Goal: Transaction & Acquisition: Book appointment/travel/reservation

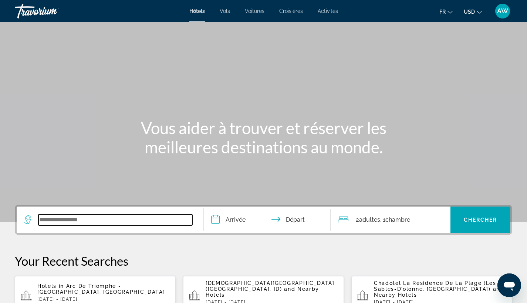
click at [97, 221] on input "Search widget" at bounding box center [115, 220] width 154 height 11
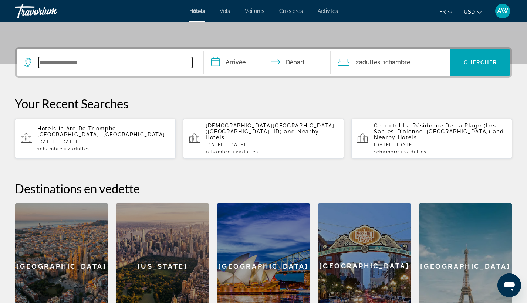
scroll to position [181, 0]
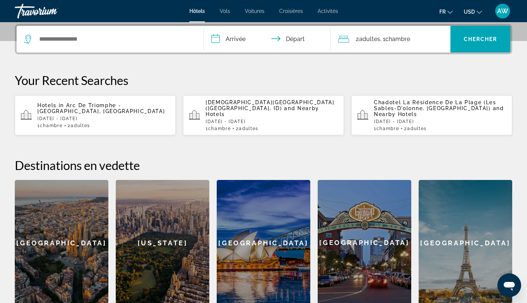
click at [479, 10] on icon "Change currency" at bounding box center [479, 12] width 5 height 5
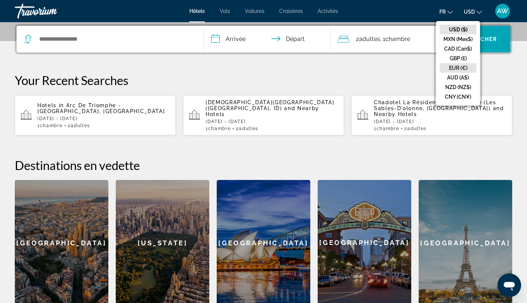
click at [464, 66] on button "EUR (€)" at bounding box center [458, 68] width 37 height 10
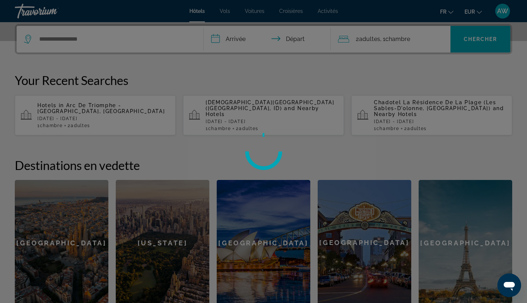
scroll to position [177, 0]
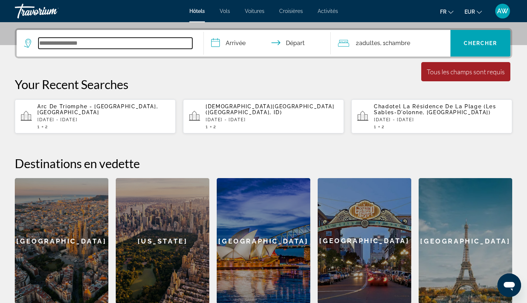
click at [144, 47] on input "Search widget" at bounding box center [115, 43] width 154 height 11
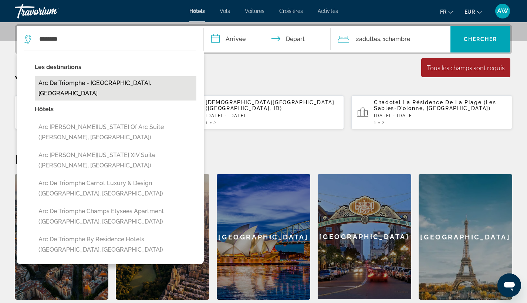
click at [110, 81] on button "Arc De Triomphe - [GEOGRAPHIC_DATA], [GEOGRAPHIC_DATA]" at bounding box center [116, 88] width 162 height 24
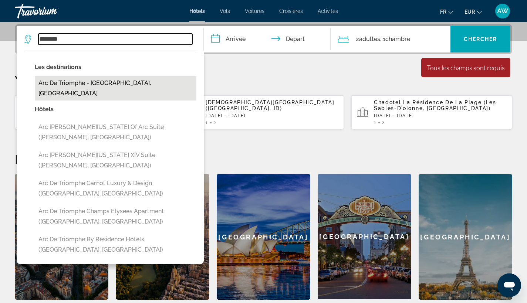
type input "**********"
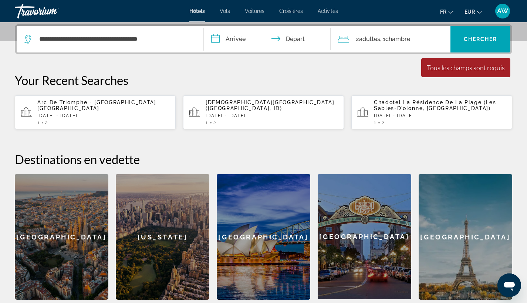
click at [232, 36] on input "**********" at bounding box center [269, 40] width 130 height 29
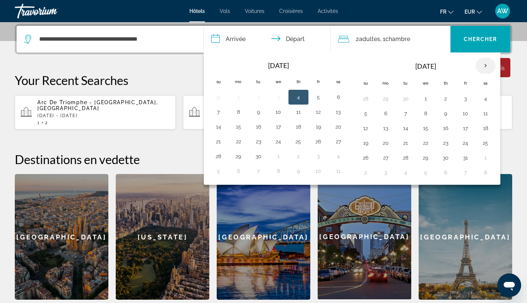
click at [479, 65] on th "Next month" at bounding box center [486, 66] width 20 height 16
click at [463, 160] on button "28" at bounding box center [466, 158] width 12 height 10
click at [371, 175] on button "30" at bounding box center [366, 173] width 12 height 10
type input "**********"
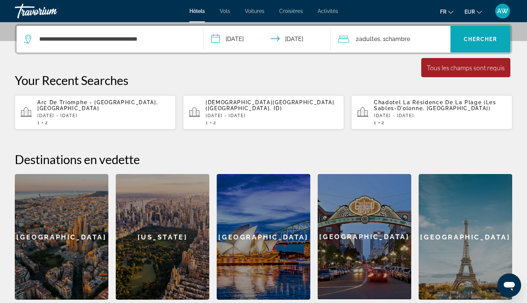
click at [483, 42] on span "Search widget" at bounding box center [481, 39] width 60 height 18
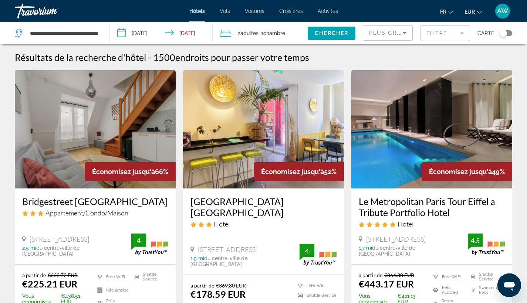
click at [400, 26] on div "Plus grandes économies" at bounding box center [387, 36] width 37 height 21
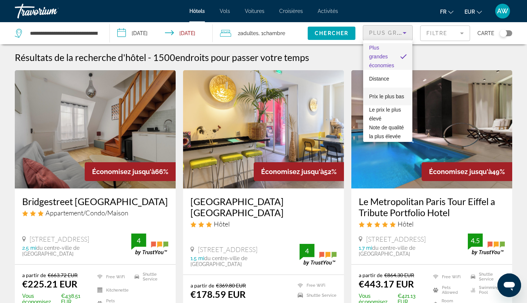
click at [383, 94] on span "Prix le plus bas" at bounding box center [386, 97] width 35 height 6
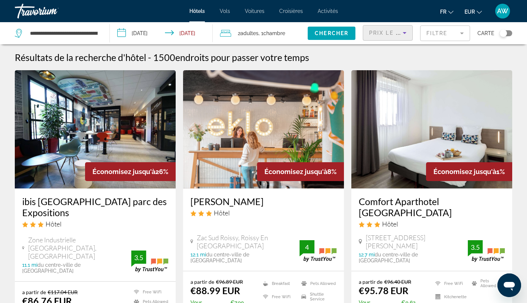
click at [453, 37] on mat-form-field "Filtre" at bounding box center [445, 34] width 50 height 16
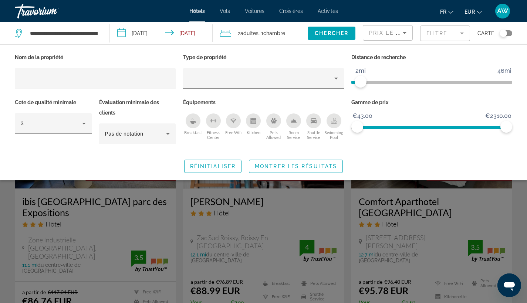
click at [361, 82] on span "ngx-slider" at bounding box center [356, 82] width 9 height 3
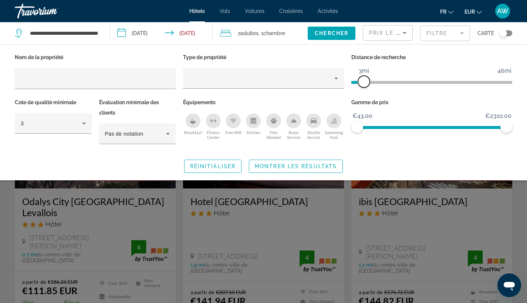
click at [364, 82] on span "ngx-slider" at bounding box center [364, 82] width 12 height 12
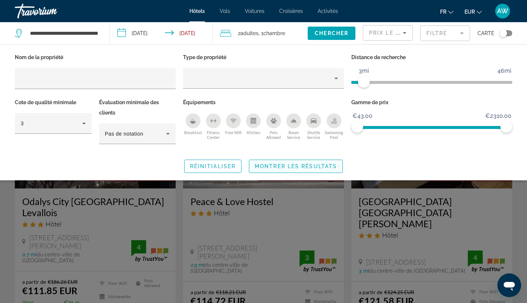
click at [318, 168] on span "Montrer les résultats" at bounding box center [296, 167] width 82 height 6
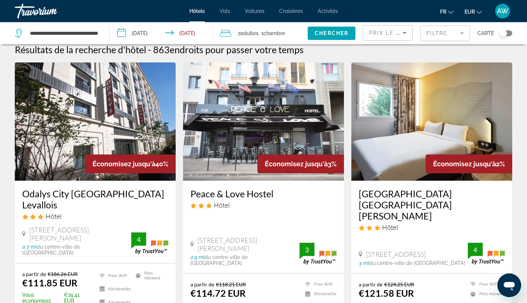
scroll to position [11, 0]
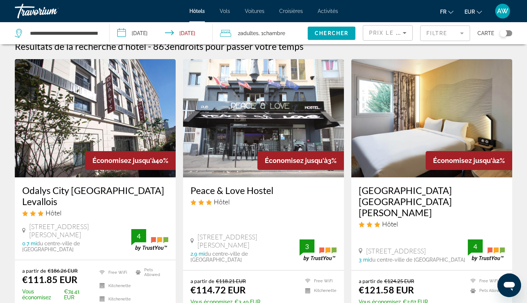
click at [117, 192] on h3 "Odalys City [GEOGRAPHIC_DATA] Levallois" at bounding box center [95, 196] width 146 height 22
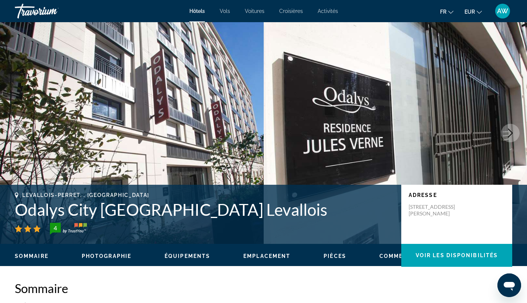
click at [512, 136] on icon "Next image" at bounding box center [510, 133] width 9 height 9
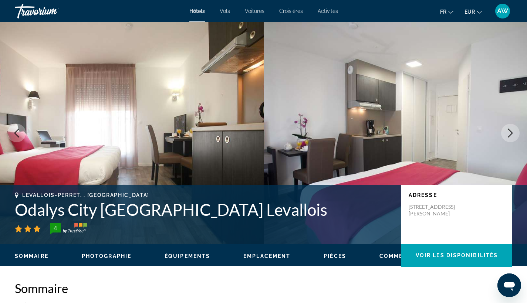
click at [511, 136] on icon "Next image" at bounding box center [510, 133] width 9 height 9
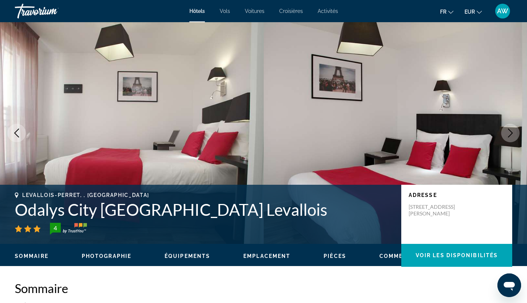
click at [511, 136] on icon "Next image" at bounding box center [510, 133] width 9 height 9
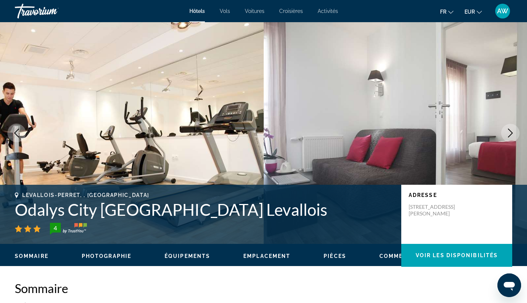
click at [511, 136] on icon "Next image" at bounding box center [510, 133] width 9 height 9
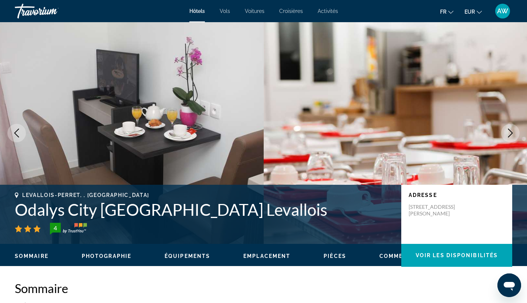
click at [511, 136] on icon "Next image" at bounding box center [510, 133] width 9 height 9
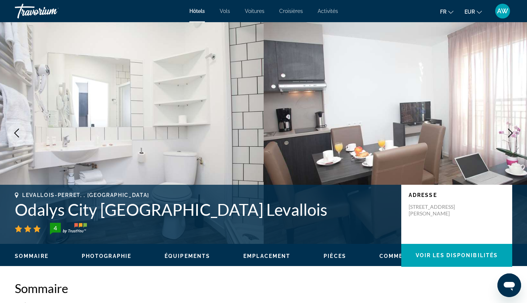
click at [511, 137] on icon "Next image" at bounding box center [510, 133] width 9 height 9
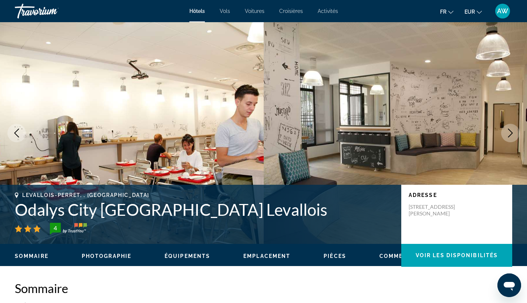
click at [511, 137] on icon "Next image" at bounding box center [510, 133] width 9 height 9
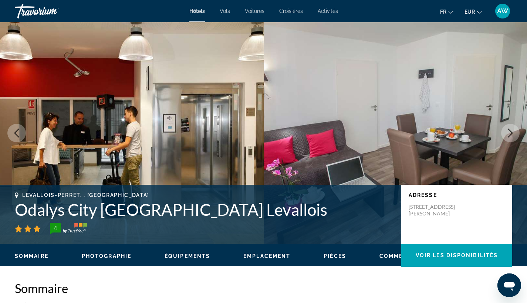
click at [511, 137] on icon "Next image" at bounding box center [510, 133] width 9 height 9
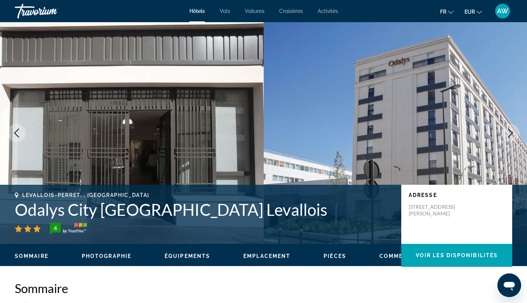
click at [511, 137] on icon "Next image" at bounding box center [510, 133] width 9 height 9
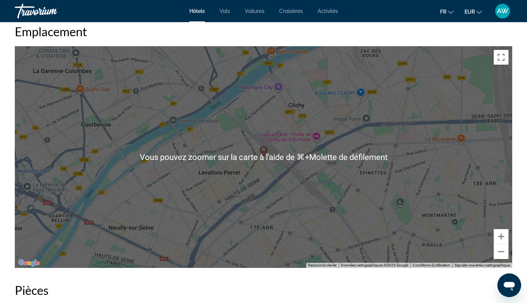
scroll to position [692, 0]
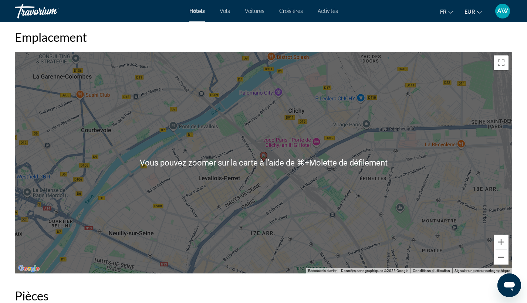
click at [506, 258] on button "Zoom arrière" at bounding box center [501, 257] width 15 height 15
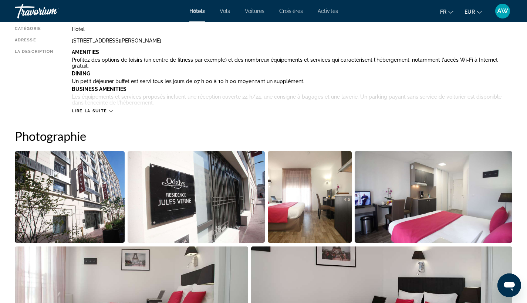
scroll to position [272, 0]
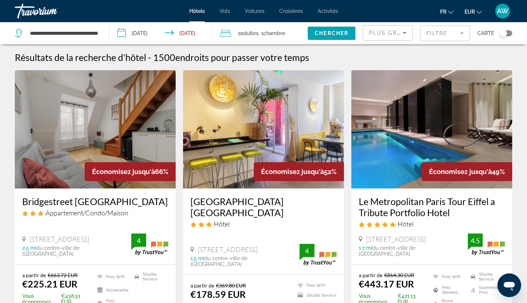
click at [447, 37] on mat-form-field "Filtre" at bounding box center [445, 34] width 50 height 16
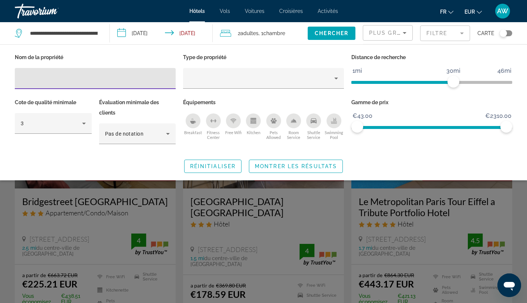
click at [356, 82] on ngx-slider "1mi 46mi 30mi" at bounding box center [432, 81] width 161 height 1
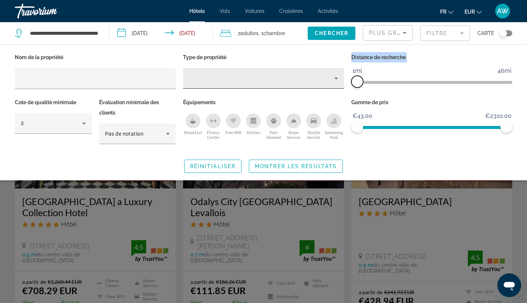
drag, startPoint x: 356, startPoint y: 81, endPoint x: 344, endPoint y: 81, distance: 12.2
click at [344, 81] on div "Nom de la propriété Type de propriété Distance de recherche 1mi 46mi 1mi Cote d…" at bounding box center [263, 102] width 505 height 100
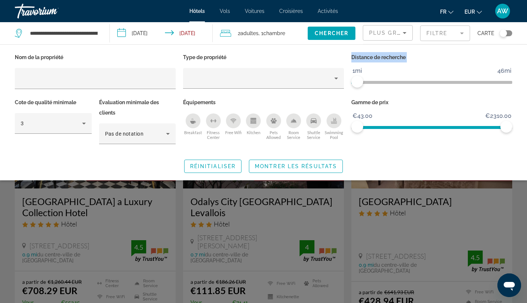
click at [370, 81] on span "ngx-slider" at bounding box center [432, 81] width 161 height 12
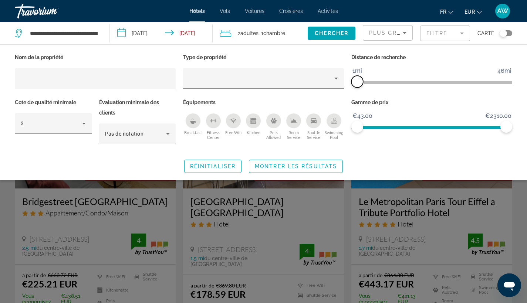
drag, startPoint x: 366, startPoint y: 81, endPoint x: 356, endPoint y: 81, distance: 10.0
click at [356, 81] on span "ngx-slider" at bounding box center [358, 82] width 12 height 12
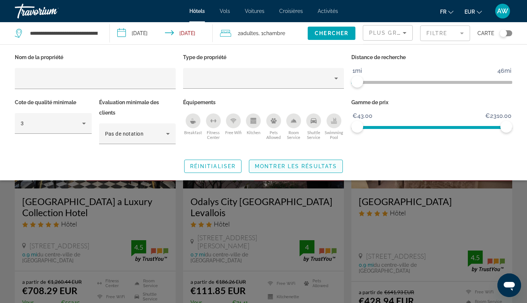
click at [323, 164] on span "Montrer les résultats" at bounding box center [296, 167] width 82 height 6
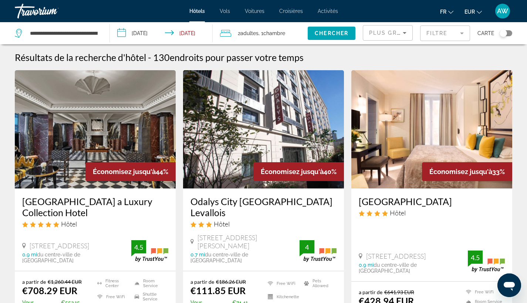
click at [388, 28] on div "Plus grandes économies" at bounding box center [387, 36] width 37 height 21
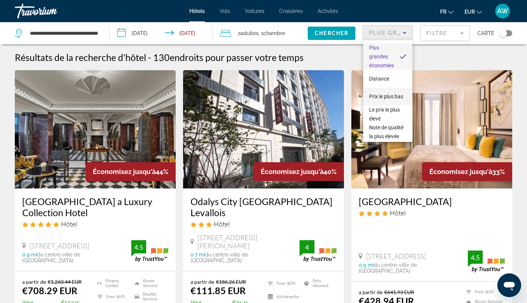
click at [386, 96] on span "Prix le plus bas" at bounding box center [386, 96] width 34 height 9
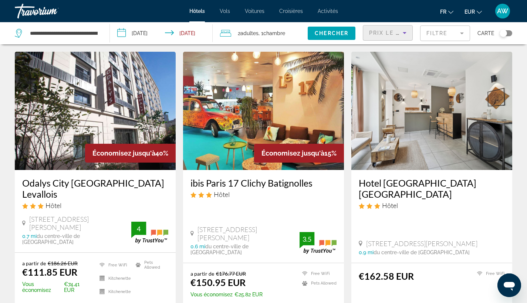
scroll to position [18, 0]
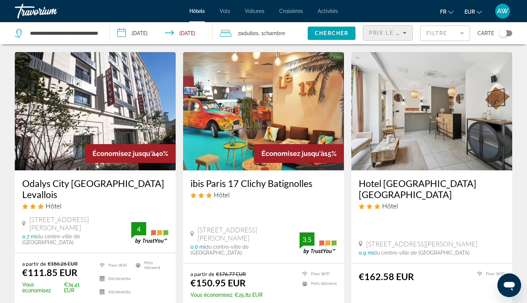
click at [397, 32] on span "Prix le plus bas" at bounding box center [398, 33] width 58 height 6
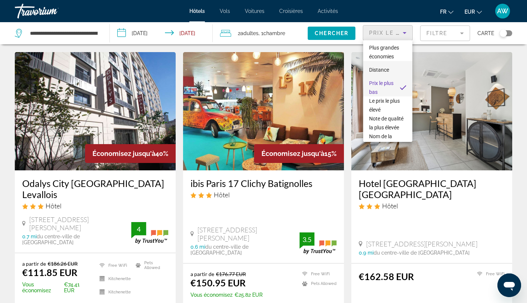
click at [383, 73] on span "Distance" at bounding box center [379, 70] width 20 height 9
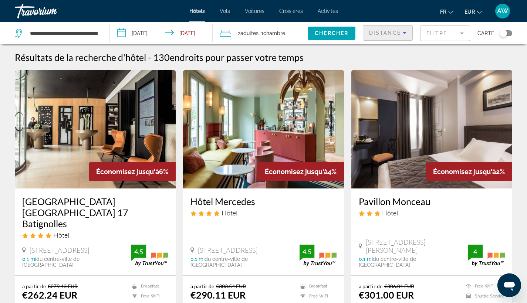
click at [438, 34] on mat-form-field "Filtre" at bounding box center [445, 34] width 50 height 16
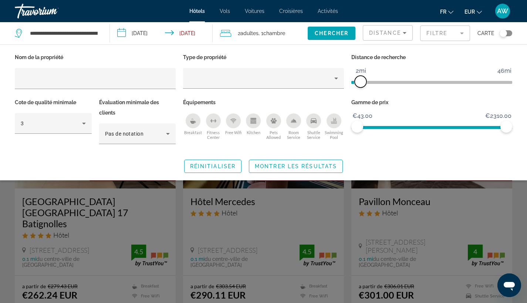
click at [361, 81] on span "ngx-slider" at bounding box center [361, 82] width 12 height 12
click at [315, 161] on span "Search widget" at bounding box center [295, 167] width 93 height 18
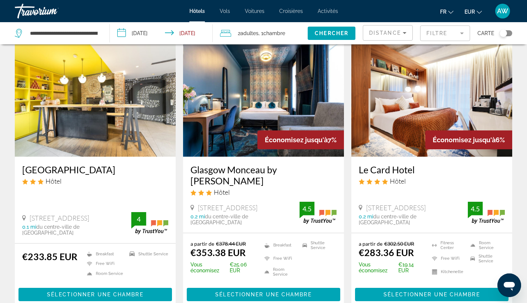
scroll to position [317, 0]
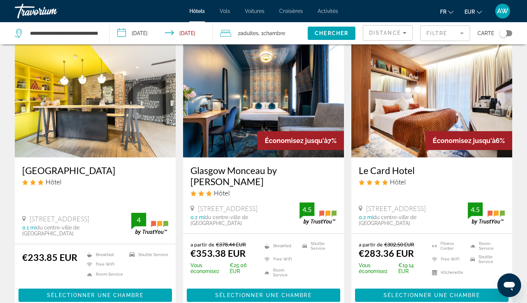
click at [67, 165] on h3 "[GEOGRAPHIC_DATA]" at bounding box center [95, 170] width 146 height 11
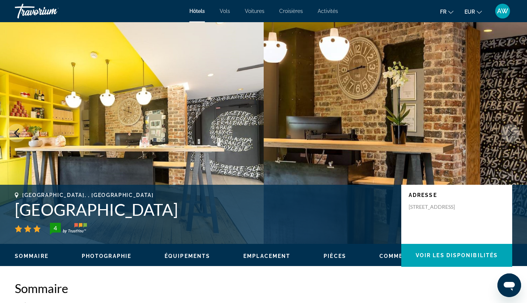
click at [503, 136] on button "Next image" at bounding box center [510, 133] width 19 height 19
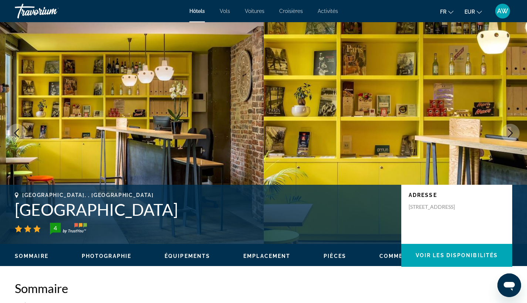
click at [508, 135] on icon "Next image" at bounding box center [510, 133] width 9 height 9
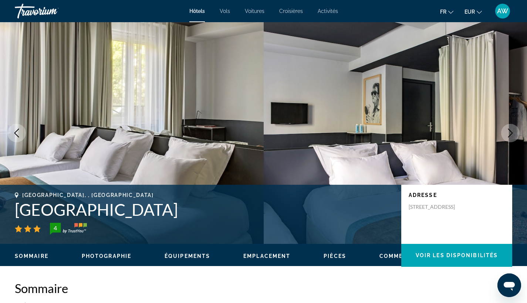
click at [508, 135] on icon "Next image" at bounding box center [510, 133] width 9 height 9
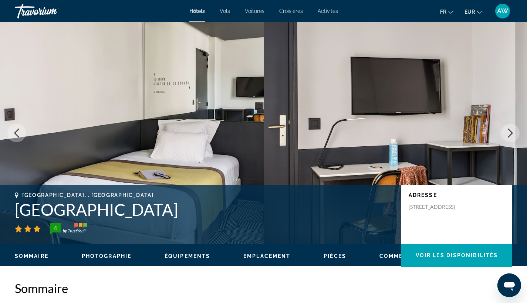
click at [508, 135] on icon "Next image" at bounding box center [510, 133] width 9 height 9
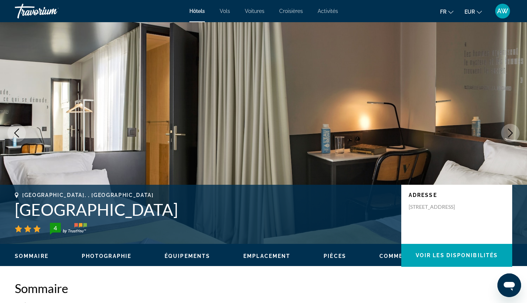
click at [508, 135] on icon "Next image" at bounding box center [510, 133] width 9 height 9
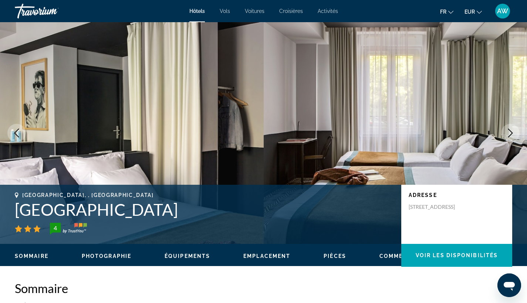
click at [508, 135] on icon "Next image" at bounding box center [510, 133] width 9 height 9
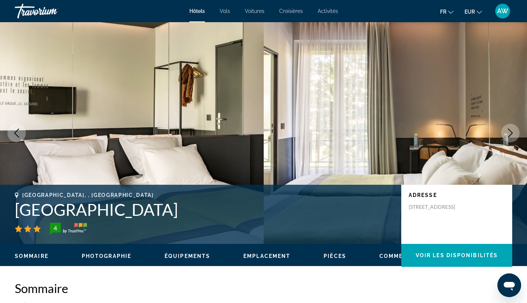
click at [509, 134] on icon "Next image" at bounding box center [510, 133] width 9 height 9
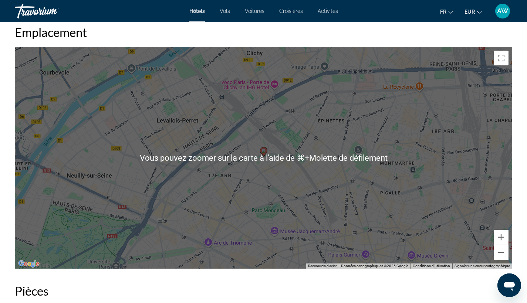
scroll to position [699, 0]
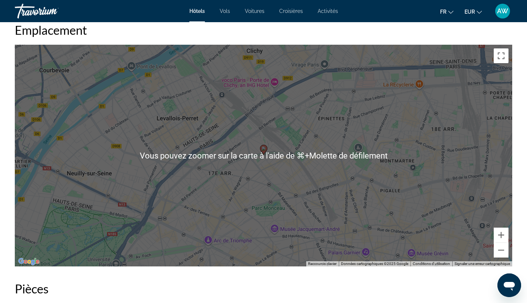
click at [425, 1] on mat-toolbar "Hôtels Vols Voitures Croisières Activités Hôtels Vols Voitures Croisières Activ…" at bounding box center [263, 11] width 527 height 22
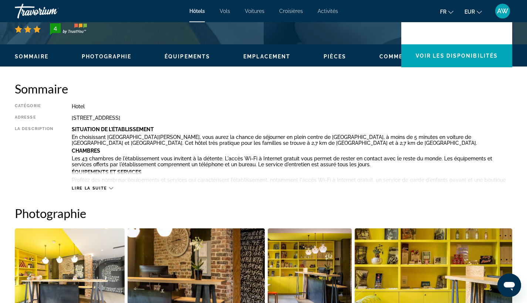
scroll to position [88, 0]
